Goal: Find specific page/section: Find specific page/section

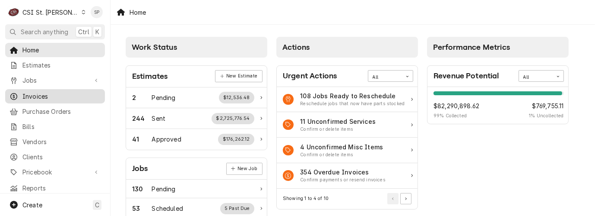
click at [69, 95] on span "Invoices" at bounding box center [61, 96] width 78 height 9
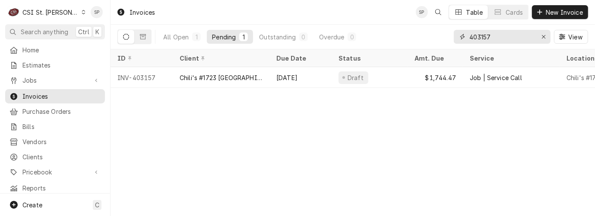
click at [499, 35] on input "403157" at bounding box center [502, 37] width 65 height 14
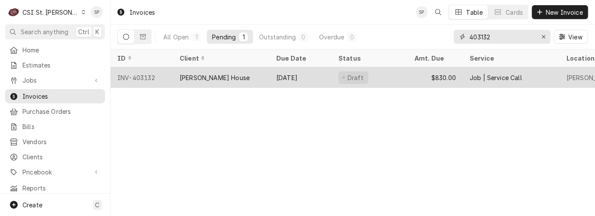
type input "403132"
click at [146, 74] on div "INV-403132" at bounding box center [142, 77] width 62 height 21
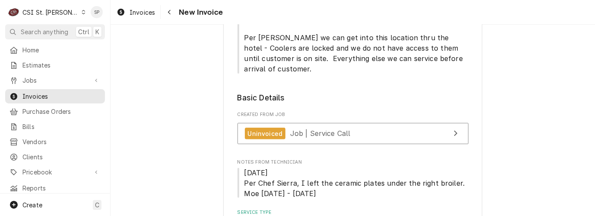
scroll to position [288, 0]
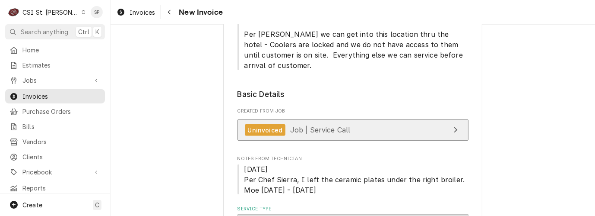
click at [365, 119] on link "Uninvoiced Job | Service Call" at bounding box center [353, 129] width 231 height 21
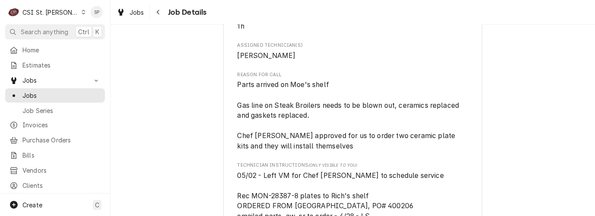
scroll to position [620, 0]
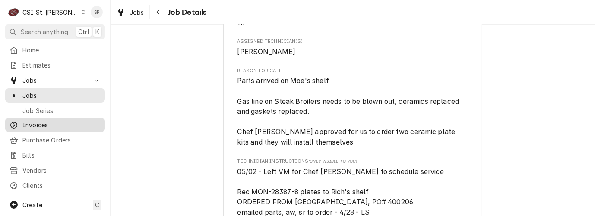
click at [45, 121] on span "Invoices" at bounding box center [61, 124] width 78 height 9
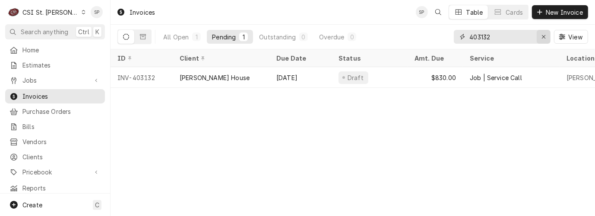
click at [543, 35] on icon "Erase input" at bounding box center [544, 37] width 5 height 6
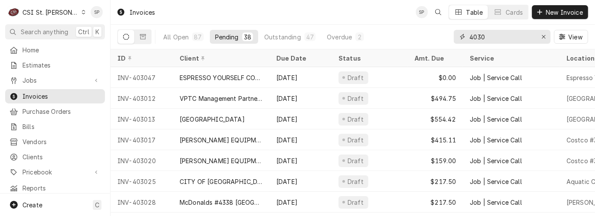
click at [494, 35] on input "4030" at bounding box center [502, 37] width 65 height 14
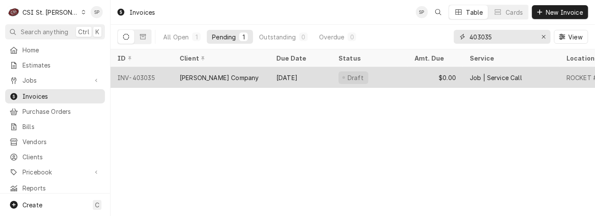
type input "403035"
click at [140, 73] on div "INV-403035" at bounding box center [142, 77] width 62 height 21
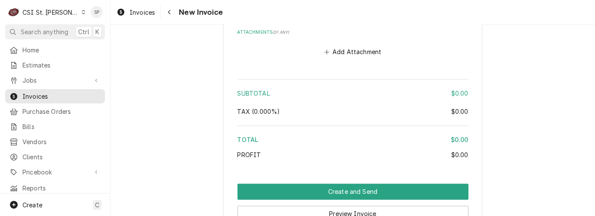
scroll to position [1472, 0]
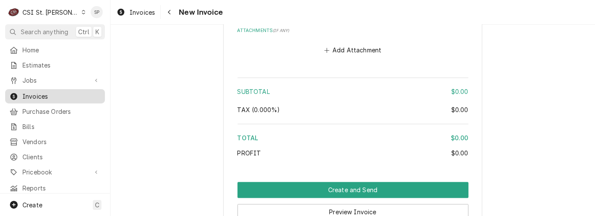
click at [61, 92] on span "Invoices" at bounding box center [61, 96] width 78 height 9
